Goal: Task Accomplishment & Management: Use online tool/utility

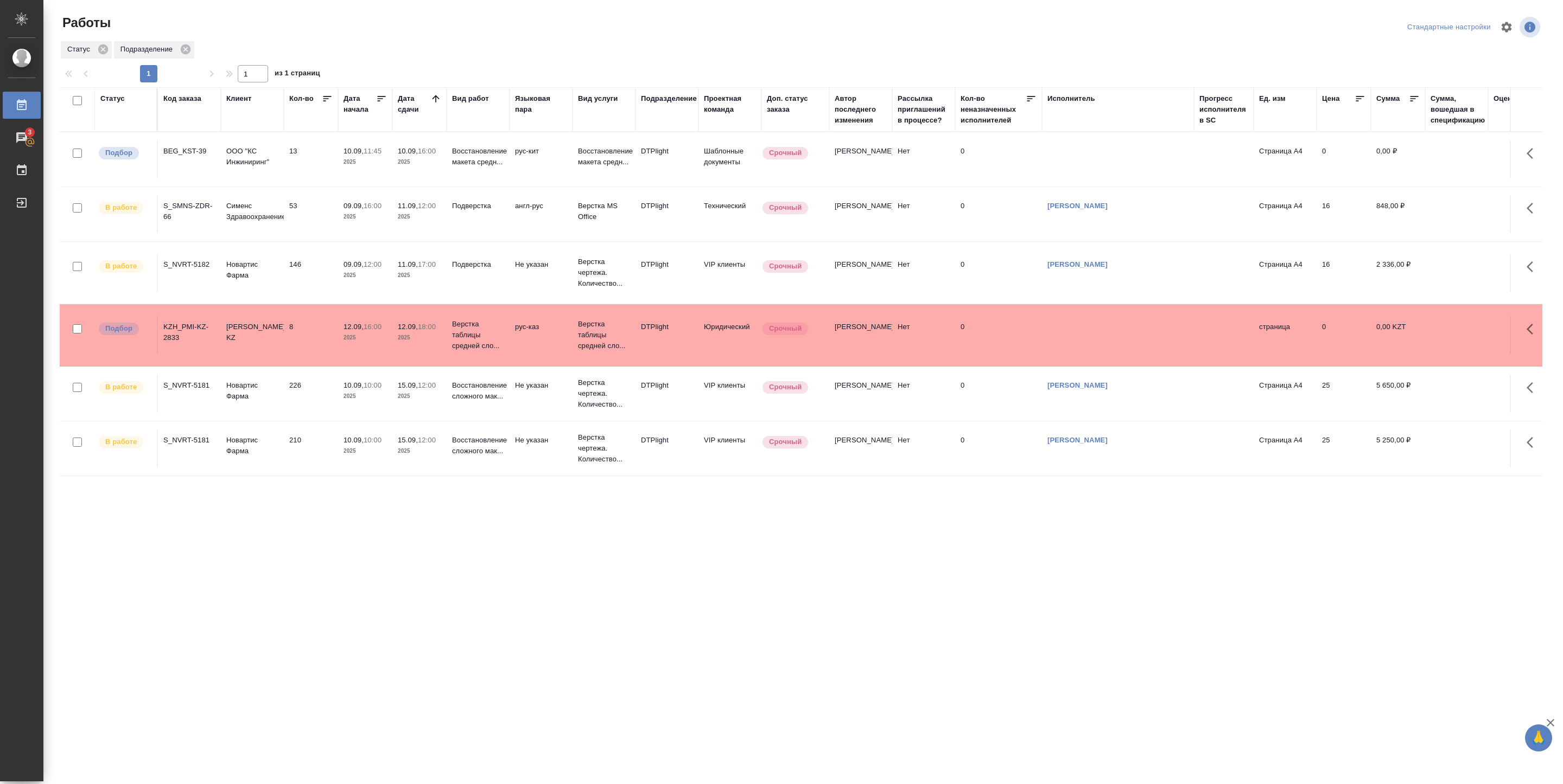
click at [363, 161] on p "2025" at bounding box center [364, 161] width 43 height 11
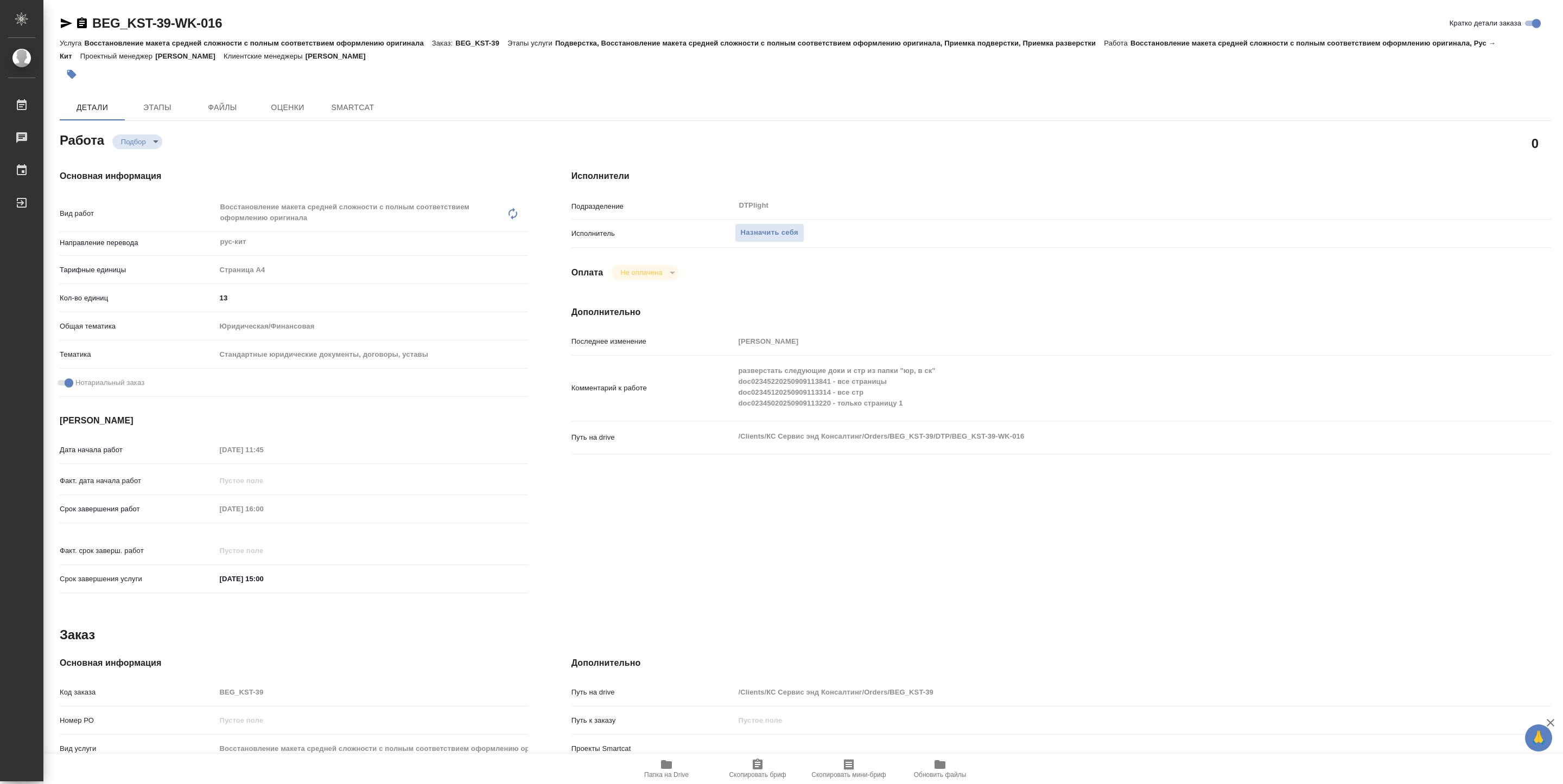
type textarea "x"
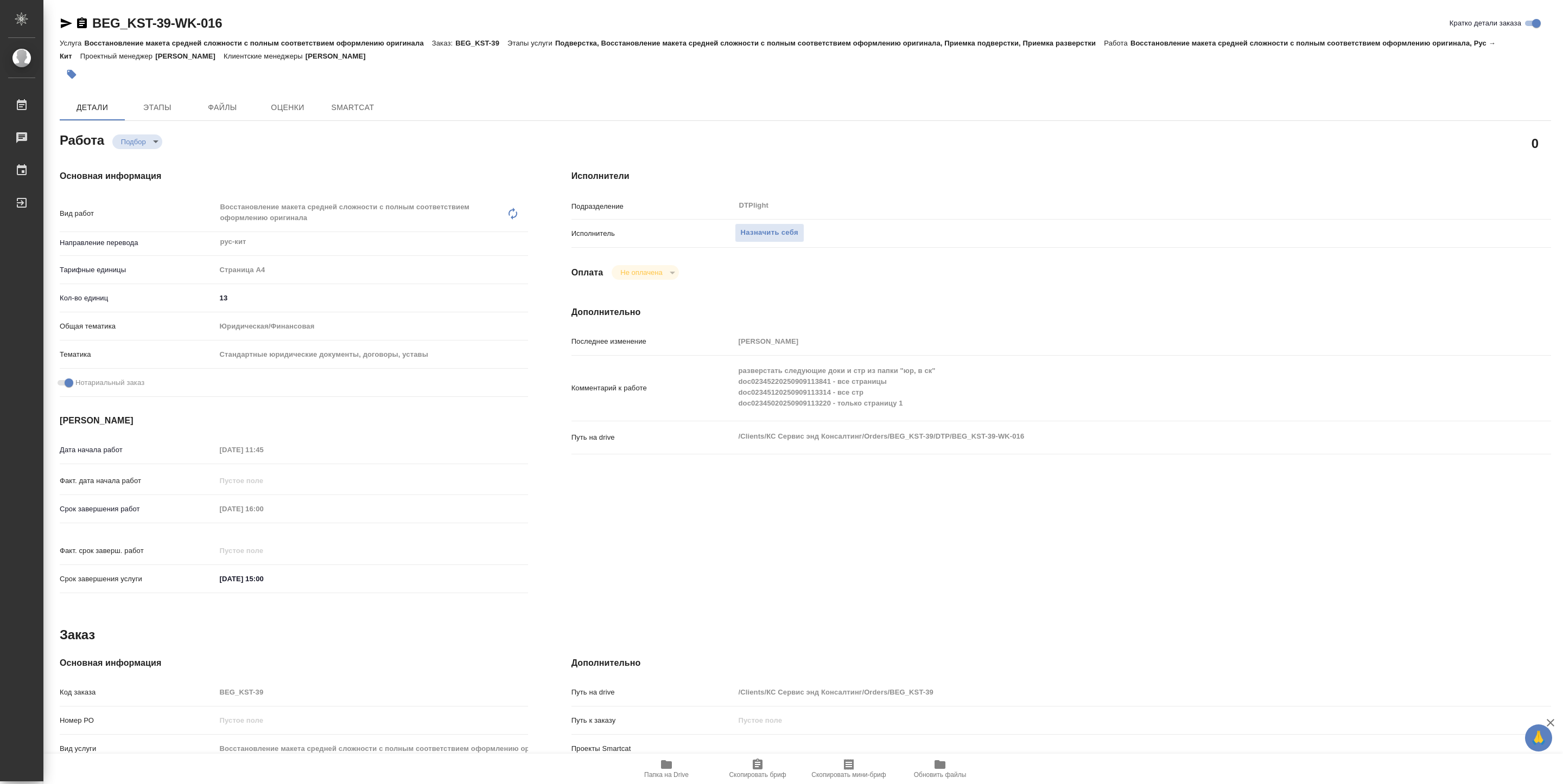
type textarea "x"
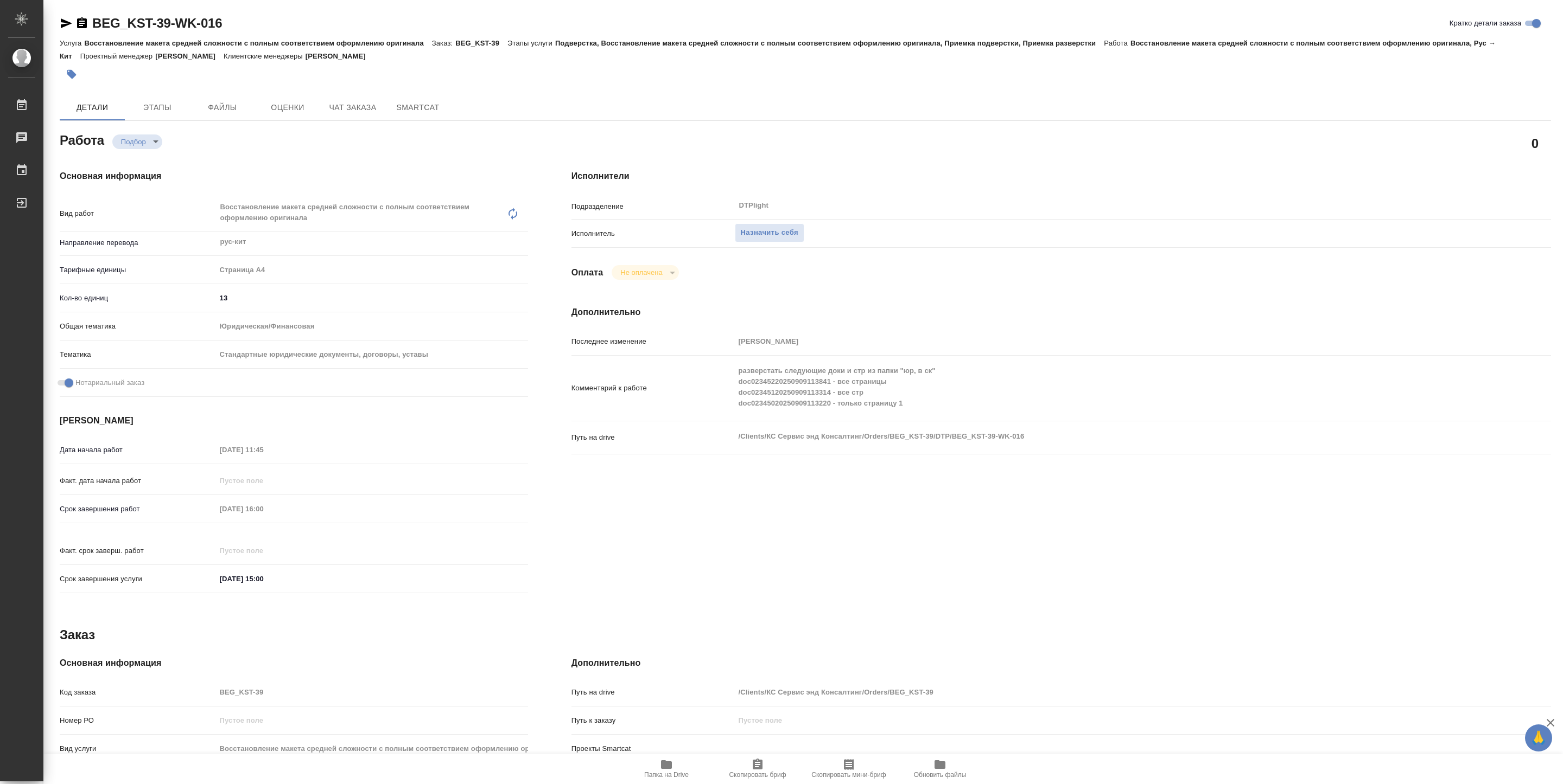
type textarea "x"
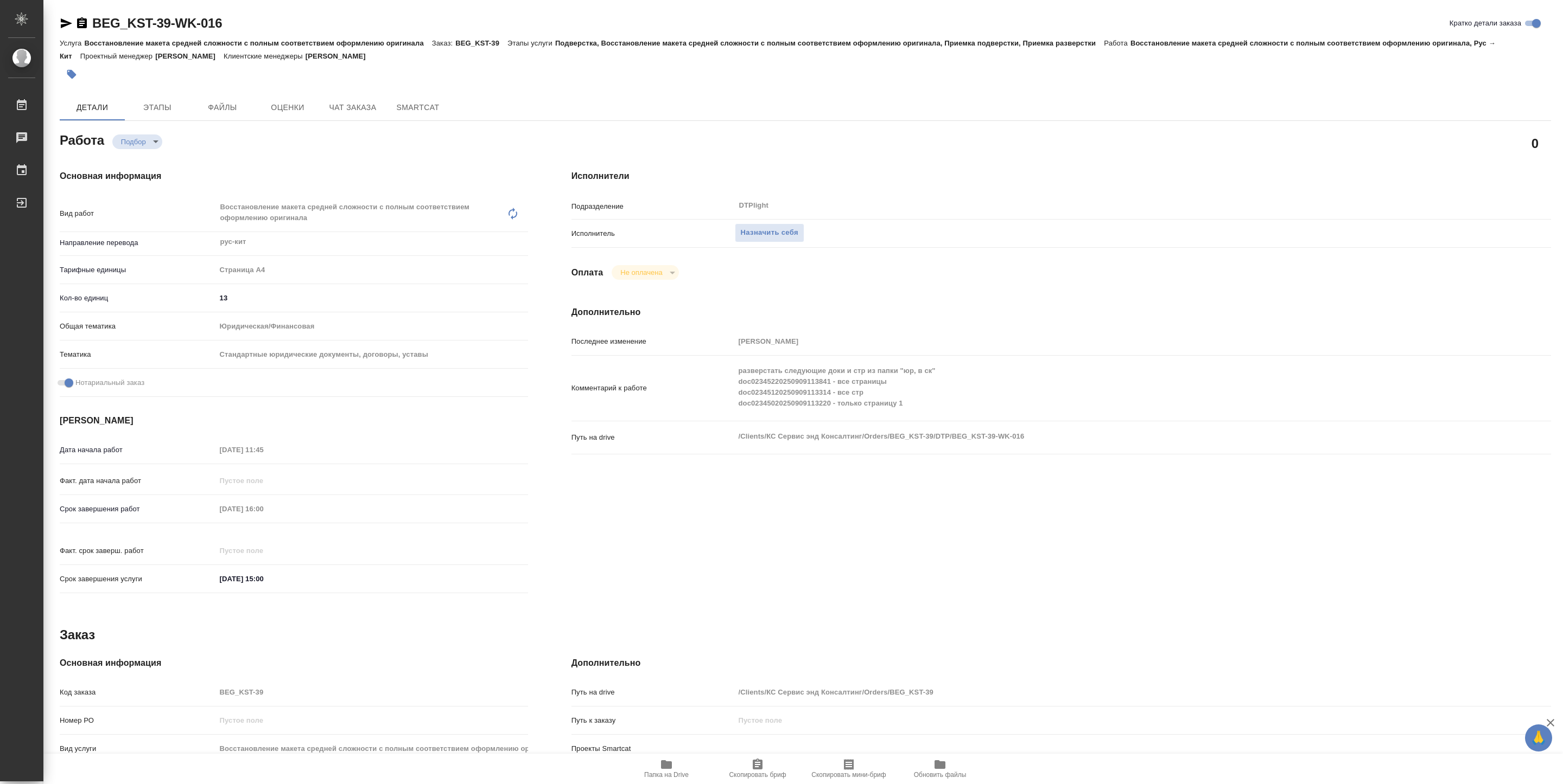
click at [667, 775] on span "Папка на Drive" at bounding box center [666, 775] width 45 height 8
type textarea "x"
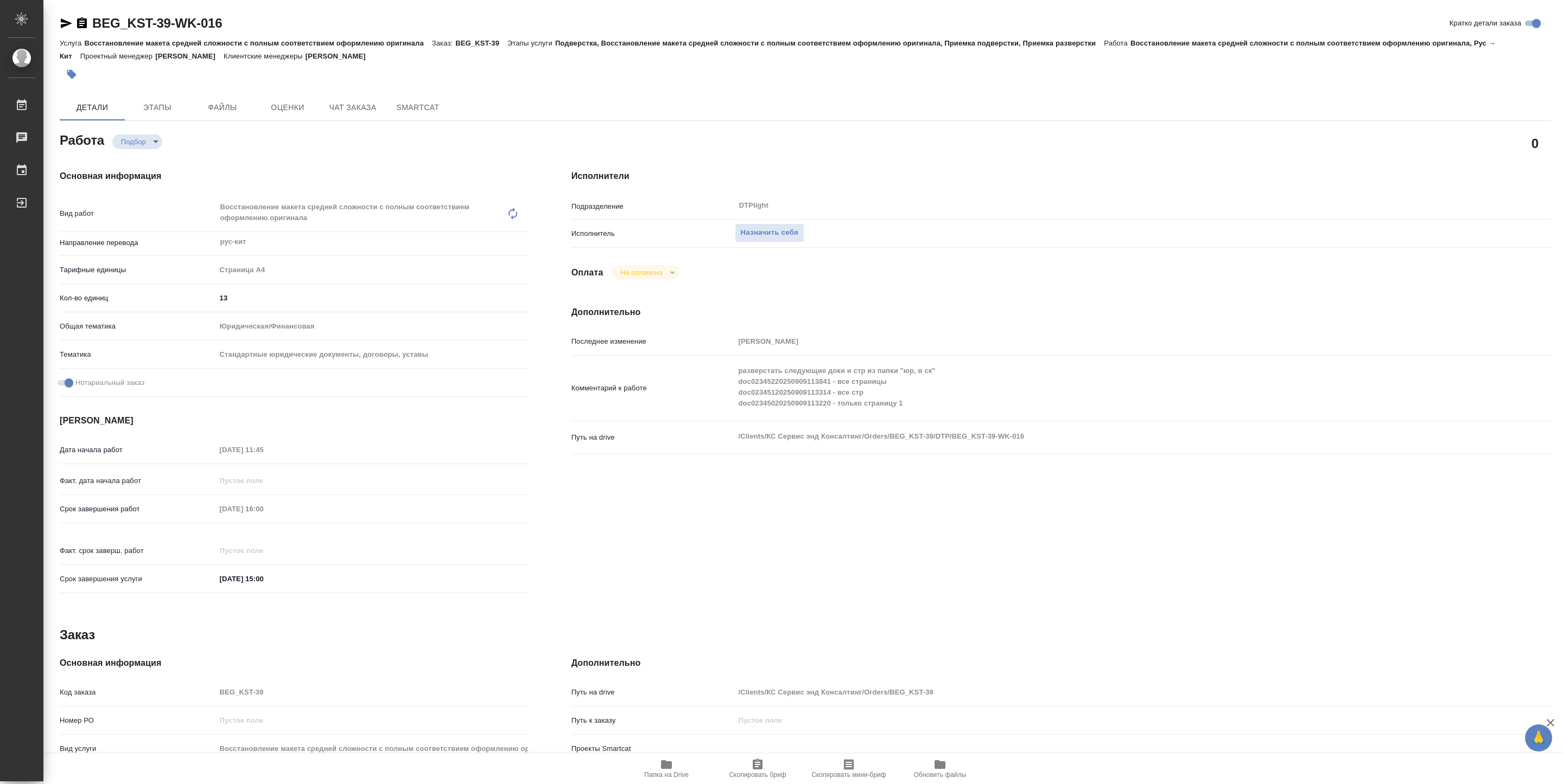
type textarea "x"
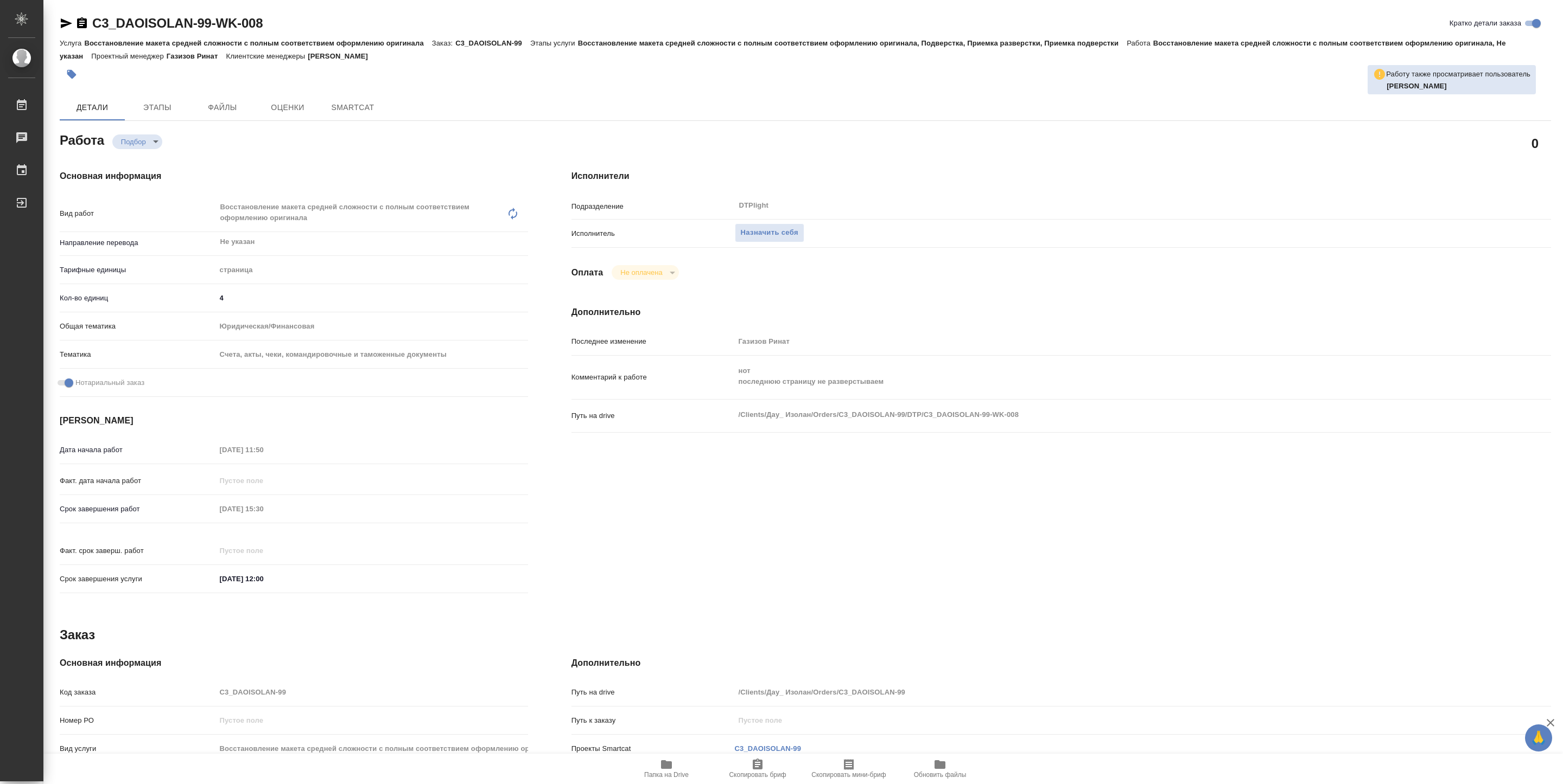
type textarea "x"
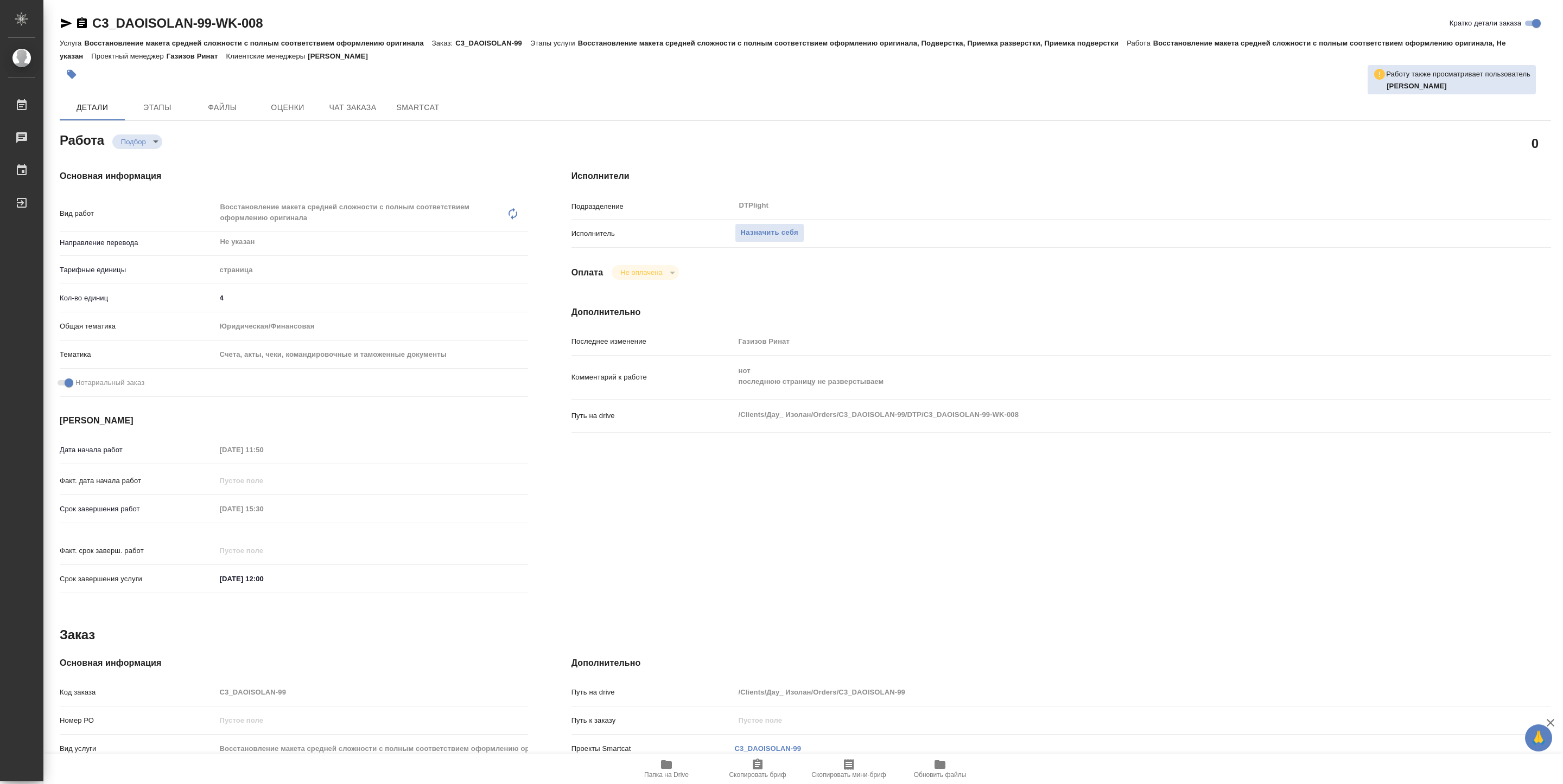
type textarea "x"
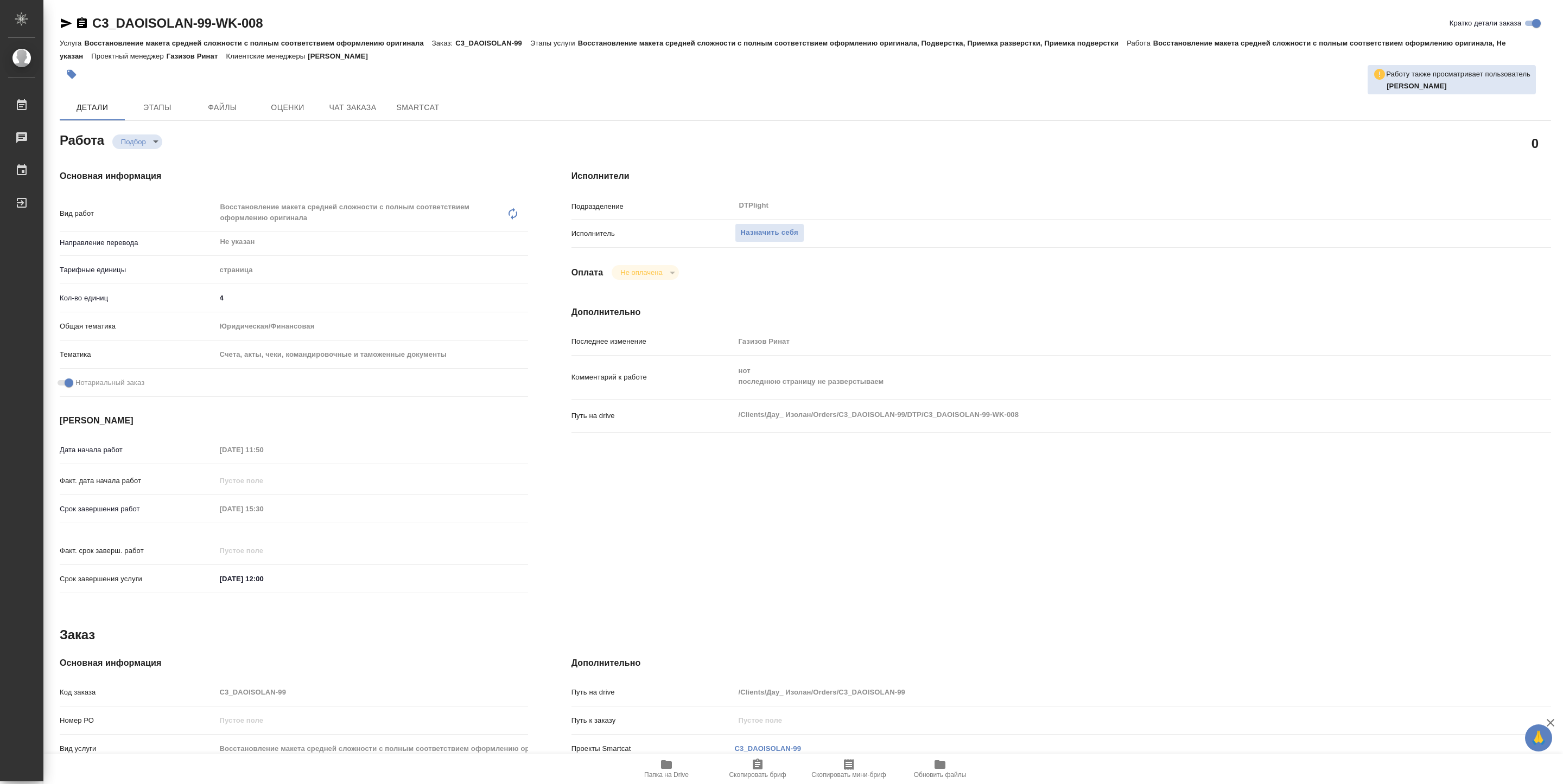
type textarea "x"
